Goal: Information Seeking & Learning: Learn about a topic

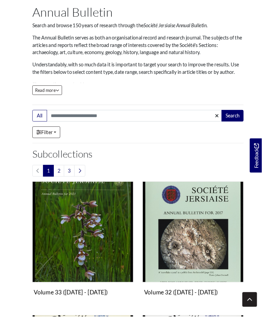
scroll to position [73, 0]
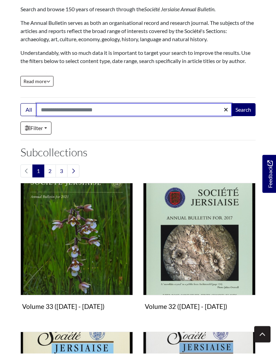
click at [111, 111] on input "Search:" at bounding box center [133, 117] width 195 height 13
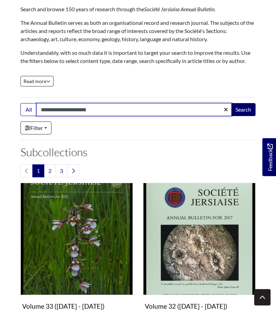
type input "**********"
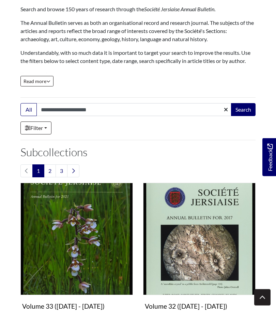
click at [247, 111] on button "Search" at bounding box center [243, 117] width 25 height 13
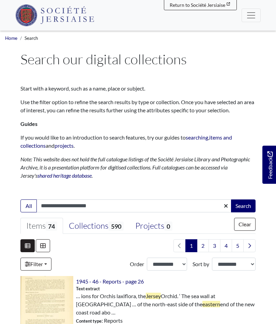
click at [124, 206] on input "**********" at bounding box center [133, 206] width 195 height 13
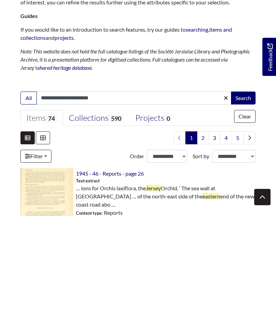
click at [40, 200] on input "**********" at bounding box center [133, 206] width 195 height 13
type input "**********"
click at [243, 200] on button "Search" at bounding box center [243, 206] width 25 height 13
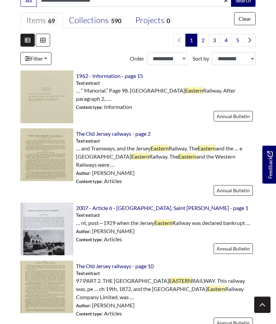
scroll to position [206, 0]
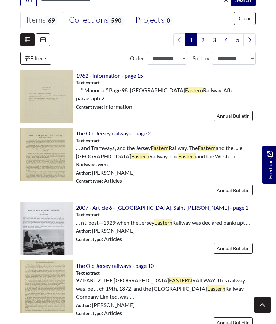
click at [45, 152] on img at bounding box center [46, 154] width 53 height 53
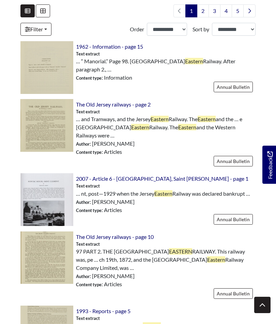
click at [47, 190] on img at bounding box center [46, 199] width 53 height 53
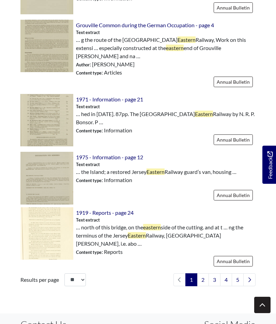
scroll to position [948, 0]
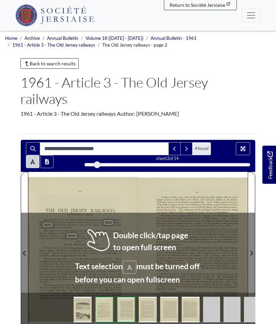
click at [215, 252] on div "Like St. Helier’s station, St. Aubin was gaily decorated, and outside, the Comp…" at bounding box center [196, 259] width 81 height 25
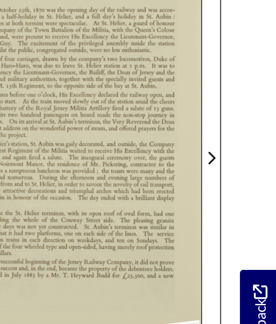
scroll to position [150, 0]
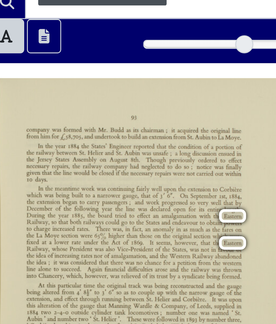
scroll to position [148, 0]
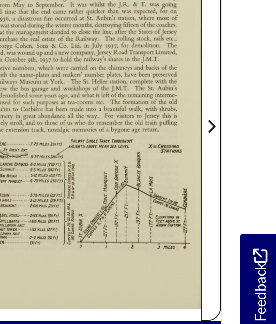
click at [248, 101] on span "Next Page" at bounding box center [251, 105] width 7 height 8
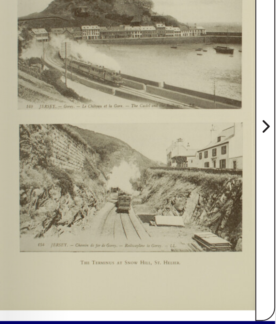
click at [248, 101] on span "Next Page" at bounding box center [251, 105] width 7 height 8
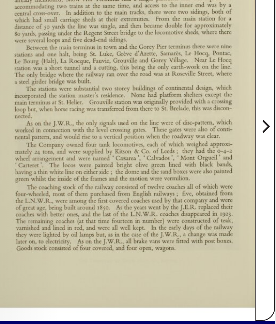
click at [250, 103] on icon "Next Page" at bounding box center [251, 105] width 3 height 5
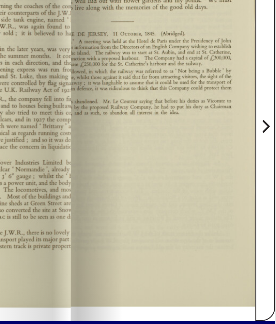
click at [250, 103] on icon "Next Page" at bounding box center [251, 105] width 3 height 5
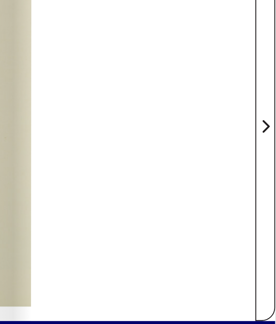
click at [250, 103] on icon "Next Page" at bounding box center [251, 105] width 3 height 5
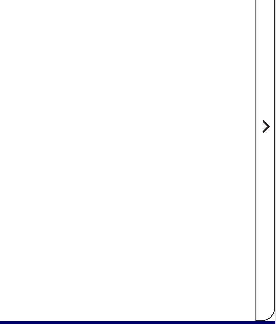
click at [250, 103] on icon "Next Page" at bounding box center [251, 105] width 3 height 5
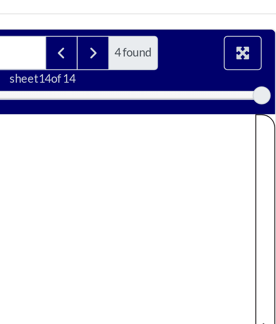
scroll to position [125, 0]
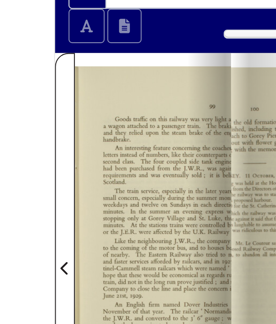
click at [25, 126] on icon "Previous Page" at bounding box center [24, 128] width 3 height 5
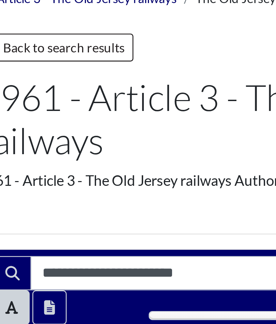
scroll to position [45, 0]
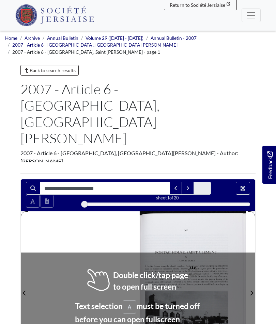
type input "**********"
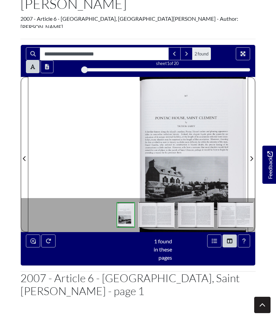
scroll to position [134, 0]
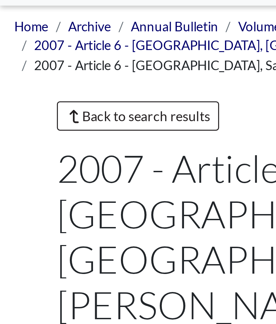
scroll to position [26, 0]
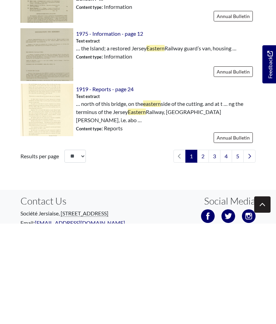
scroll to position [980, 0]
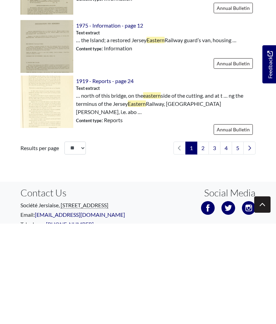
click at [201, 242] on link "2" at bounding box center [203, 248] width 12 height 13
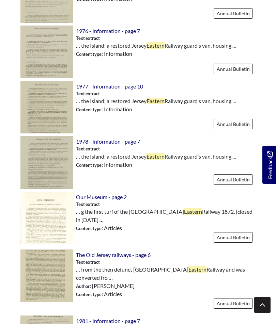
scroll to position [609, 0]
